Goal: Navigation & Orientation: Find specific page/section

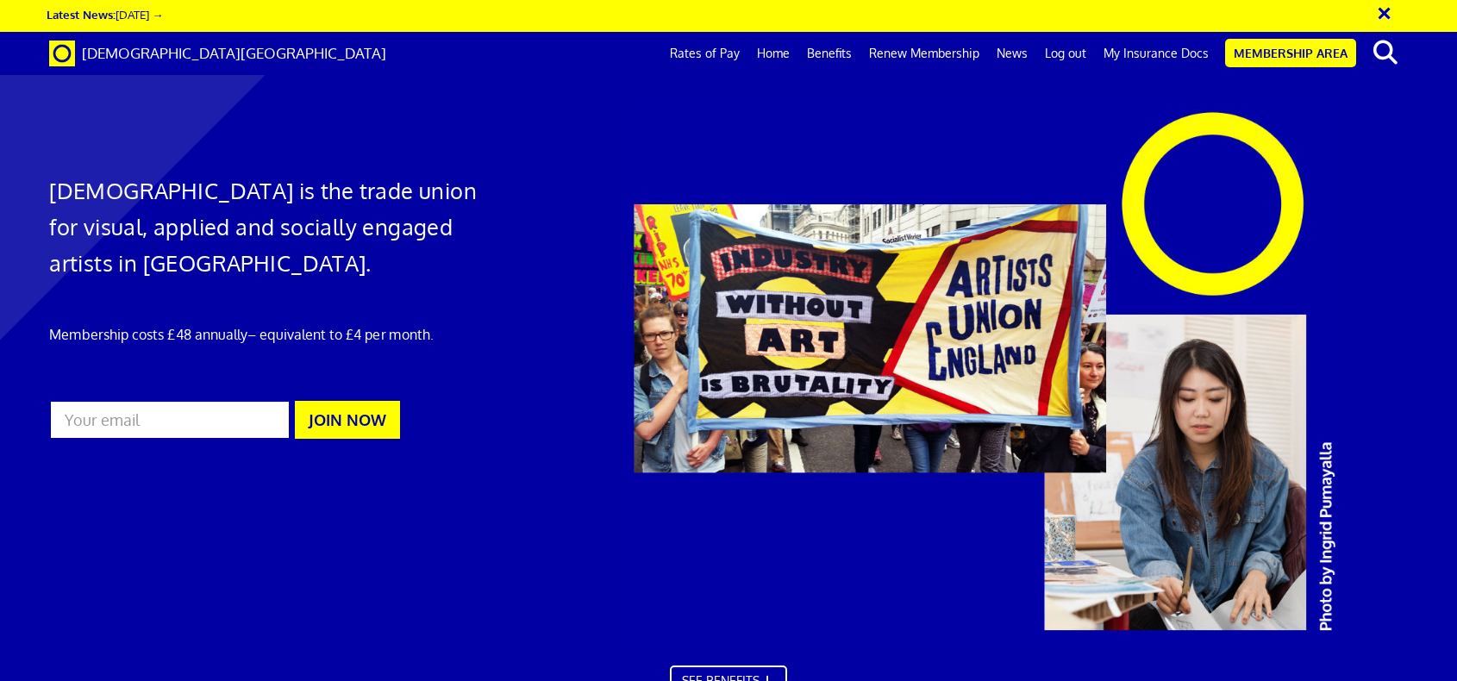
scroll to position [0, 18]
click at [1028, 60] on link "News" at bounding box center [1012, 53] width 48 height 43
